Goal: Task Accomplishment & Management: Use online tool/utility

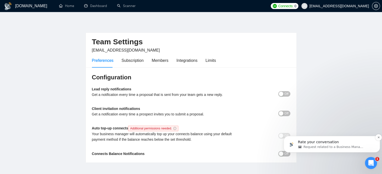
scroll to position [1127, 0]
click at [326, 148] on span "Request related to a Business Manager" at bounding box center [333, 147] width 61 height 5
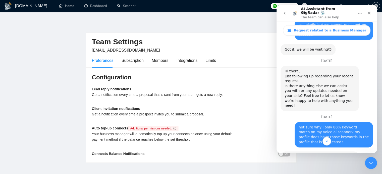
scroll to position [763, 0]
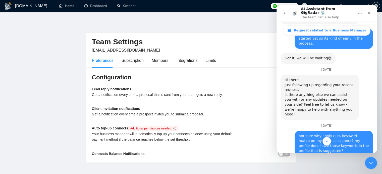
click at [282, 11] on button "go back" at bounding box center [285, 14] width 10 height 10
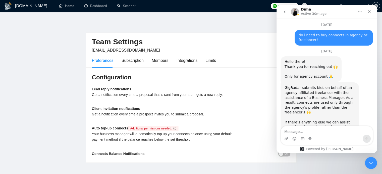
scroll to position [1131, 0]
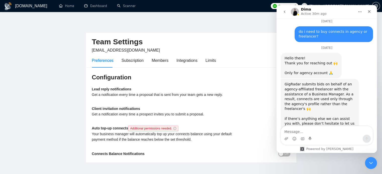
click at [283, 13] on icon "go back" at bounding box center [284, 12] width 4 height 4
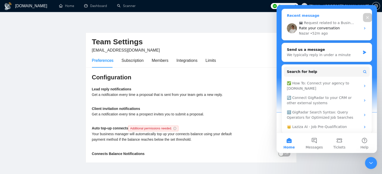
scroll to position [75, 0]
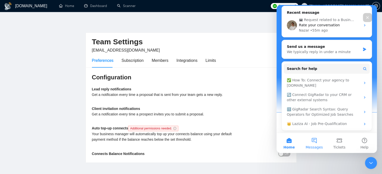
click at [313, 143] on button "Messages" at bounding box center [313, 143] width 25 height 20
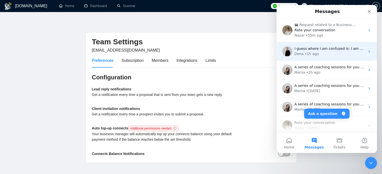
click at [331, 52] on div "Dima • 1h ago" at bounding box center [329, 53] width 71 height 5
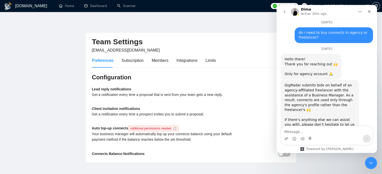
scroll to position [1131, 0]
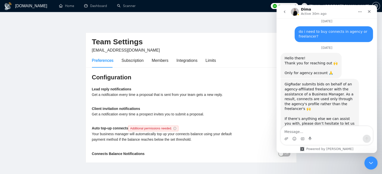
click at [366, 164] on div "Close Intercom Messenger" at bounding box center [370, 163] width 12 height 12
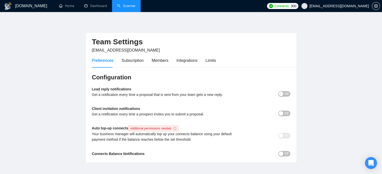
click at [133, 7] on link "Scanner" at bounding box center [126, 6] width 19 height 4
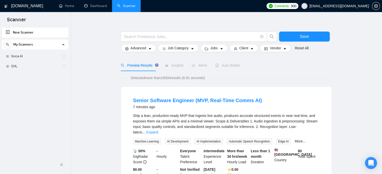
scroll to position [7, 0]
click at [23, 58] on link "Voice AI" at bounding box center [35, 56] width 48 height 10
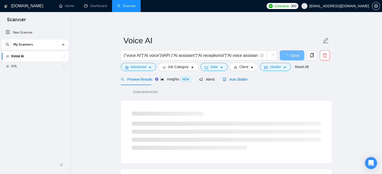
click at [239, 80] on span "Auto Bidder" at bounding box center [235, 80] width 25 height 4
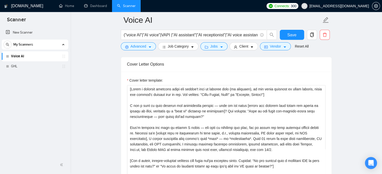
scroll to position [526, 0]
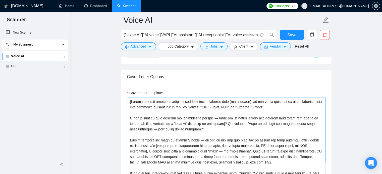
click at [278, 106] on textarea "Cover letter template:" at bounding box center [226, 154] width 198 height 113
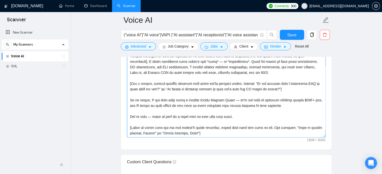
scroll to position [599, 0]
click at [281, 105] on textarea "Cover letter template:" at bounding box center [226, 80] width 198 height 113
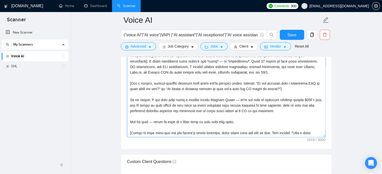
type textarea "[Lorem i dolorsit ametcons adipi eli seddoe't inci ut laboree dolo (ma aliquaen…"
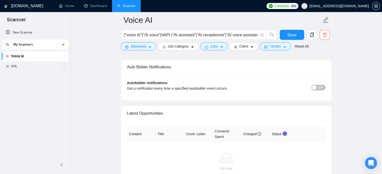
scroll to position [1186, 0]
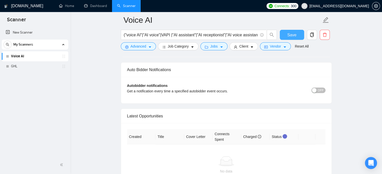
click at [288, 35] on span "Save" at bounding box center [291, 35] width 9 height 6
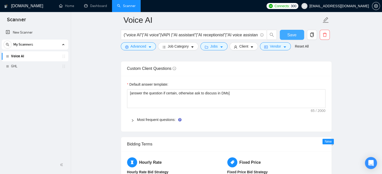
scroll to position [695, 0]
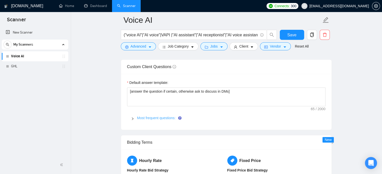
click at [156, 116] on link "Most frequent questions:" at bounding box center [156, 118] width 38 height 4
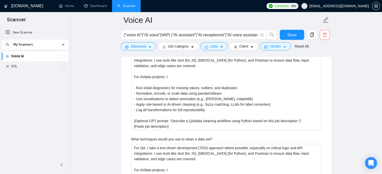
scroll to position [1085, 0]
